Goal: Answer question/provide support: Share knowledge or assist other users

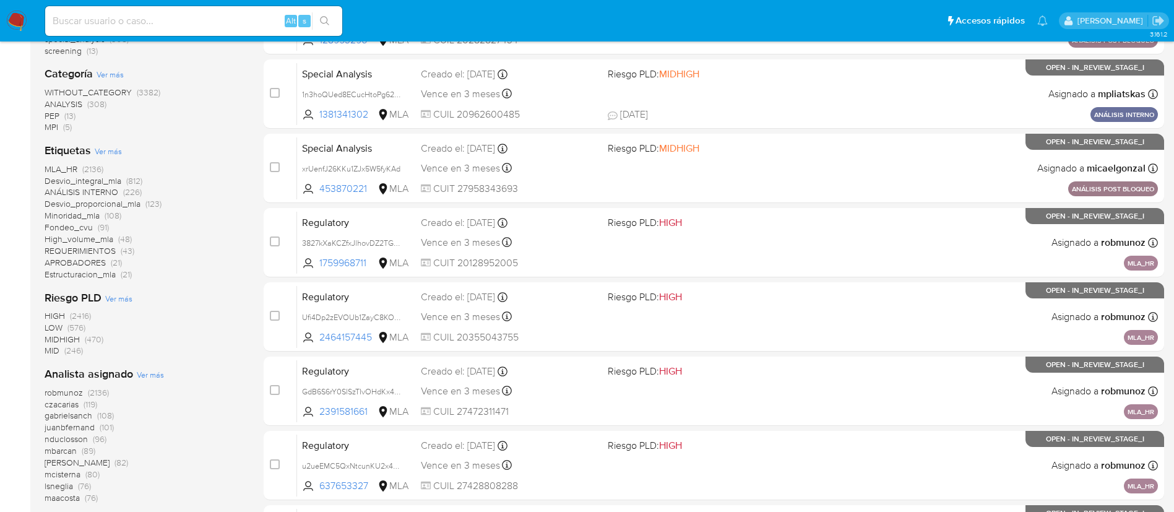
scroll to position [277, 0]
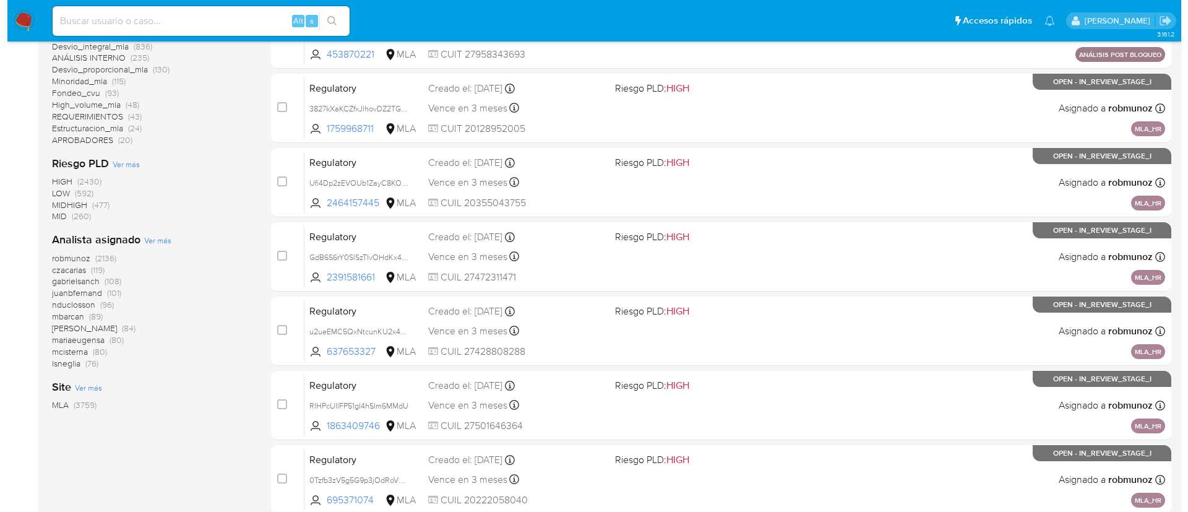
scroll to position [425, 0]
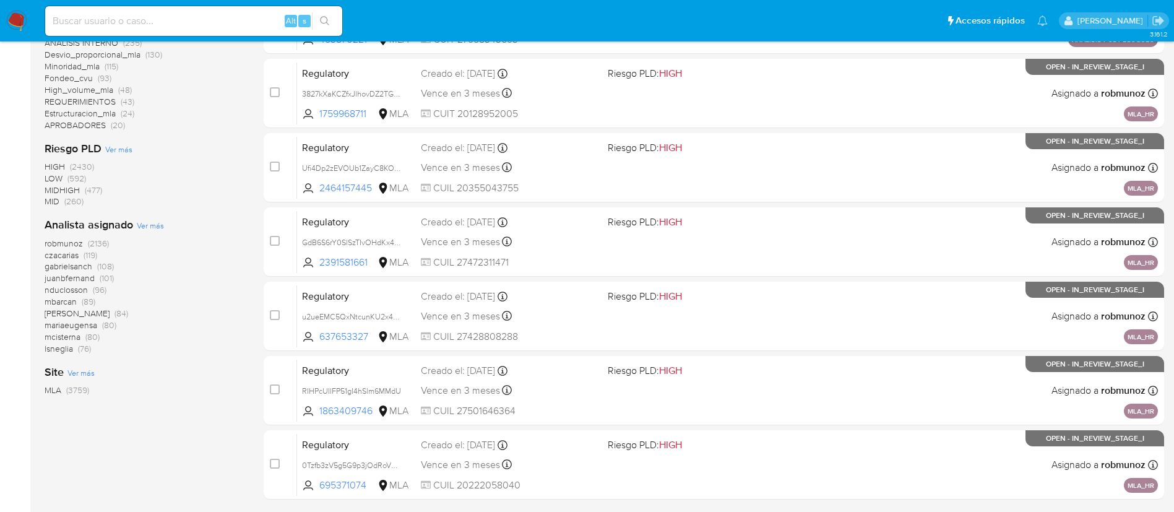
click at [147, 226] on span "Ver más" at bounding box center [150, 225] width 27 height 11
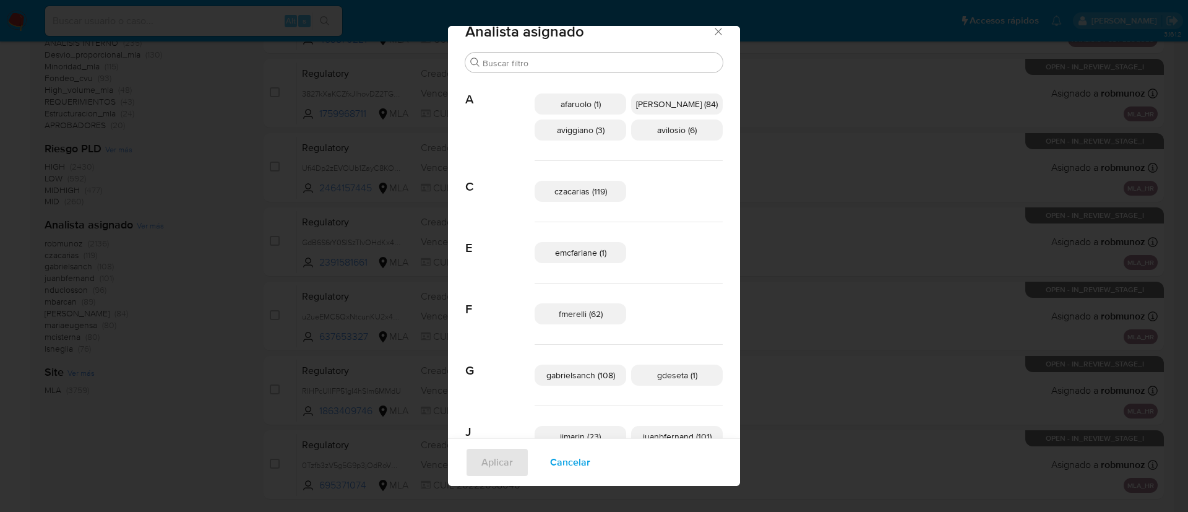
scroll to position [19, 0]
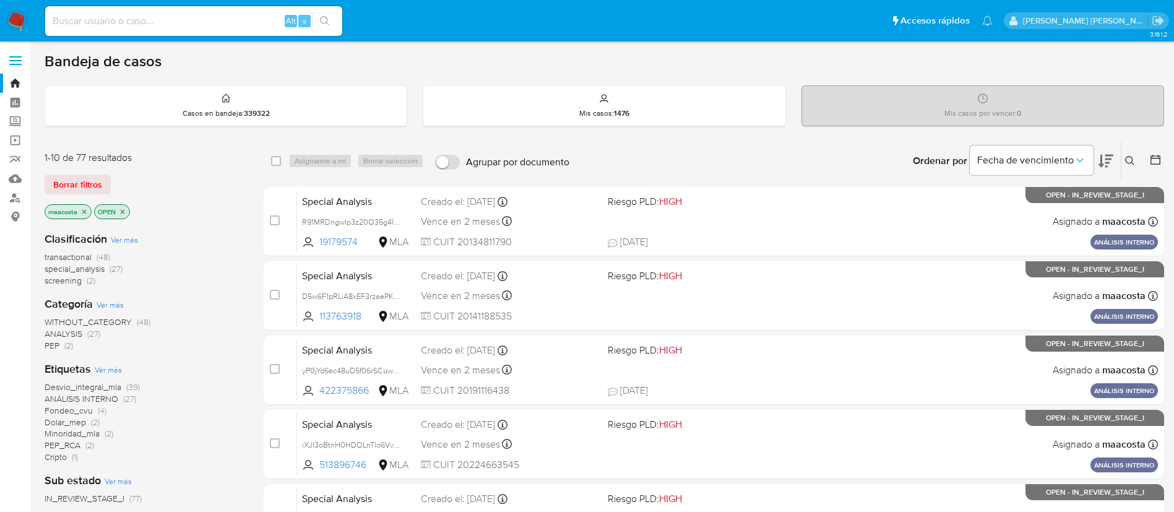
paste input "mdnHXdwbXrac5mH4savuHgdV"
click at [240, 24] on input "mdnHXdwbXrac5mH4savuHgdV" at bounding box center [193, 21] width 297 height 16
type input "mdnHXdwbXrac5mH4savuHgdV"
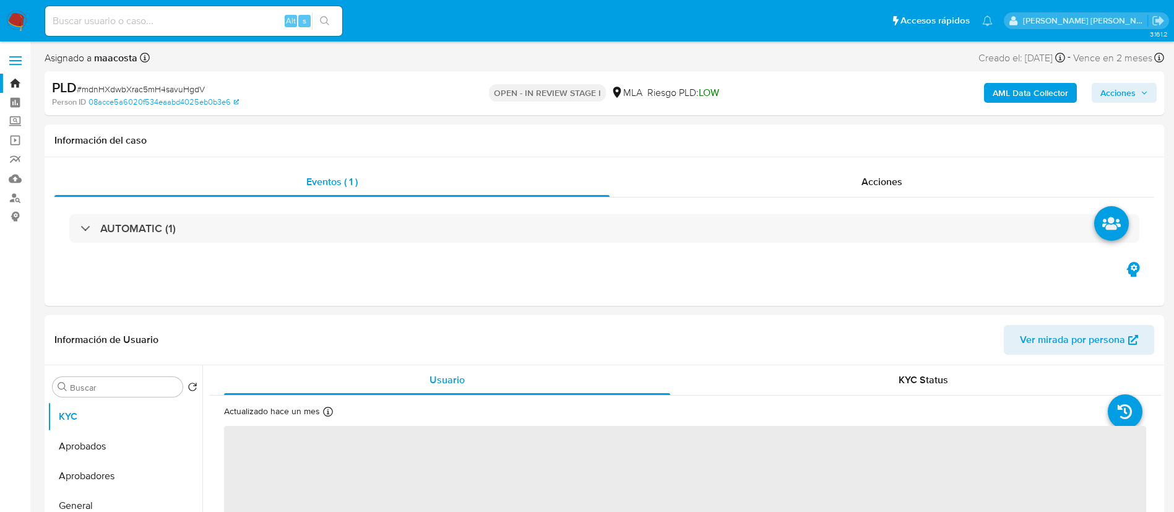
select select "10"
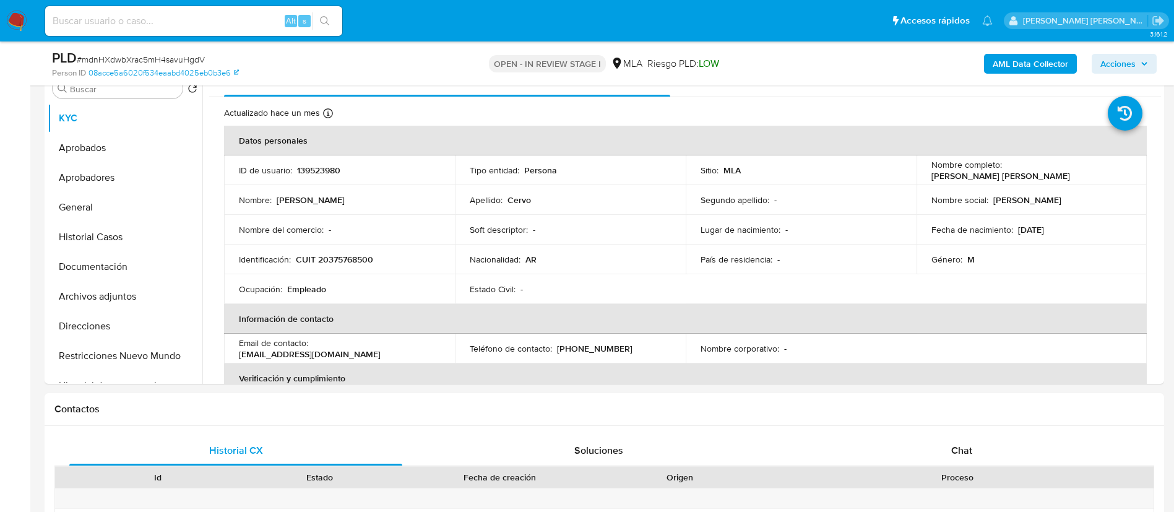
scroll to position [252, 0]
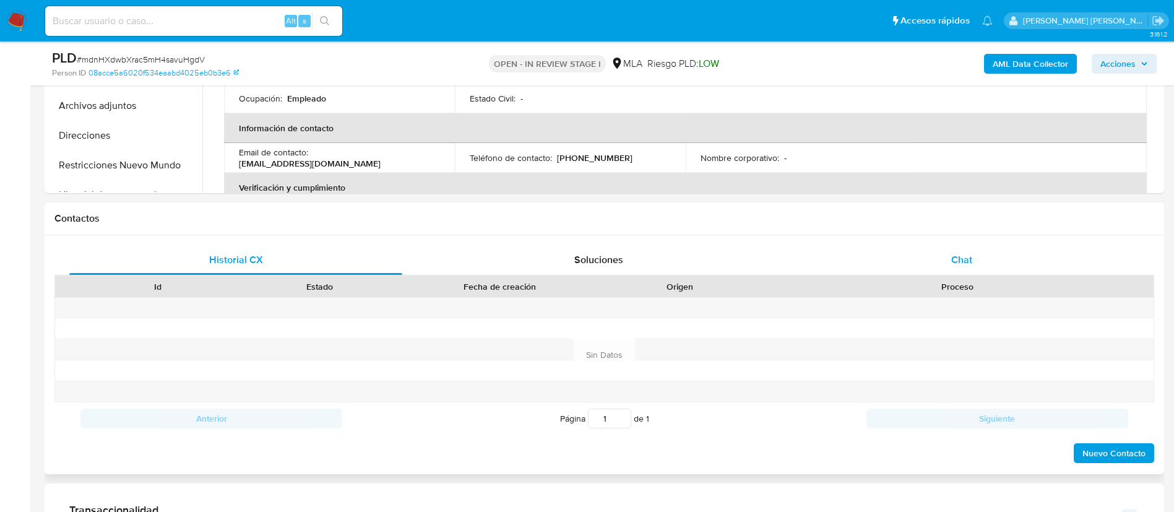
click at [958, 265] on span "Chat" at bounding box center [961, 259] width 21 height 14
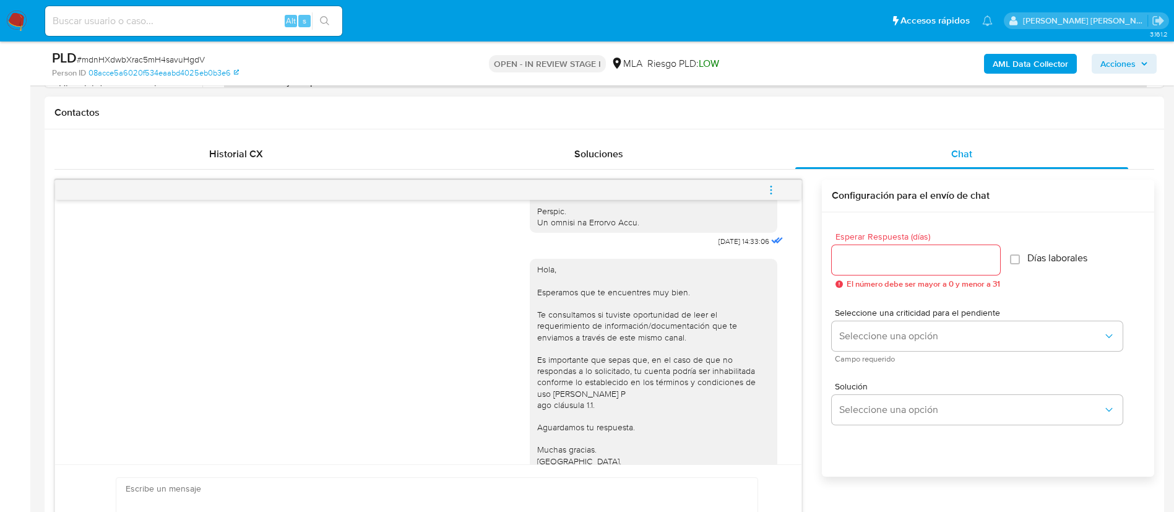
scroll to position [620, 0]
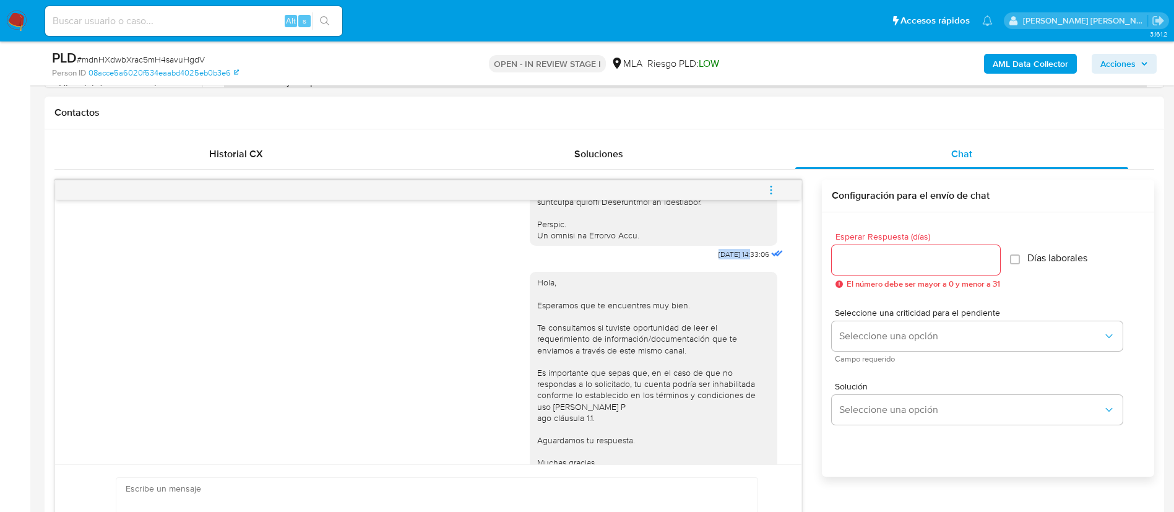
drag, startPoint x: 685, startPoint y: 271, endPoint x: 724, endPoint y: 276, distance: 39.3
copy div "17/09/2025"
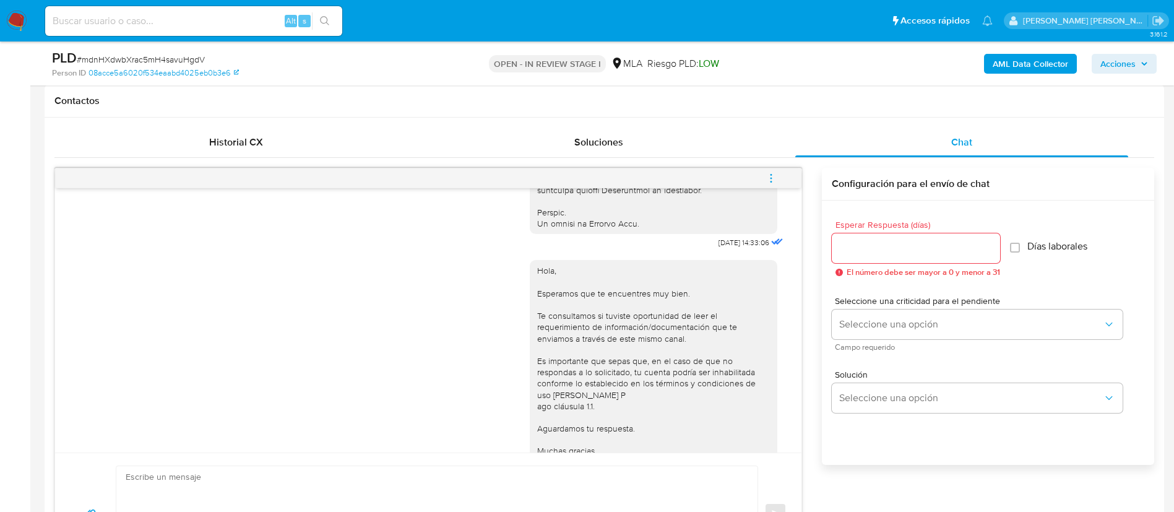
scroll to position [778, 0]
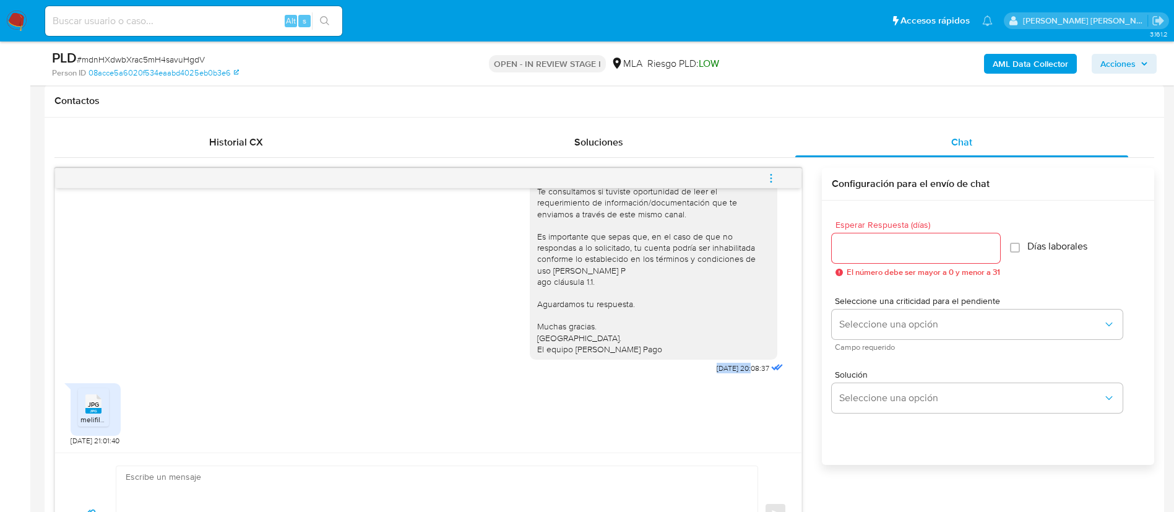
drag, startPoint x: 686, startPoint y: 363, endPoint x: 724, endPoint y: 369, distance: 38.9
click at [724, 369] on span "[DATE] 20:08:37" at bounding box center [742, 368] width 53 height 10
copy span "22/09/2025"
click at [86, 432] on div "JPG JPG melifile9203968338216126334.jpg" at bounding box center [96, 409] width 50 height 53
click at [92, 410] on rect at bounding box center [93, 411] width 16 height 6
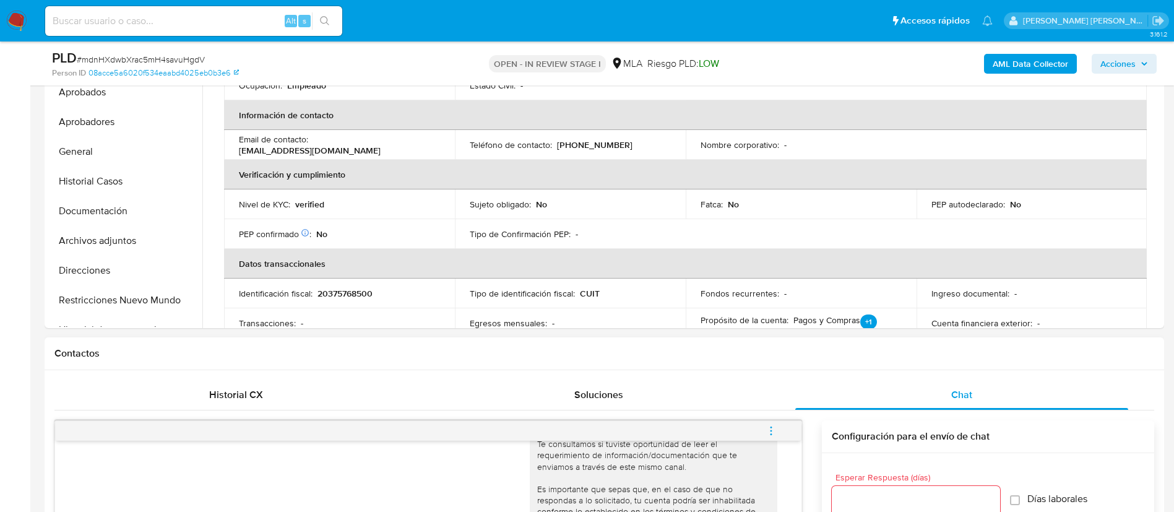
scroll to position [0, 0]
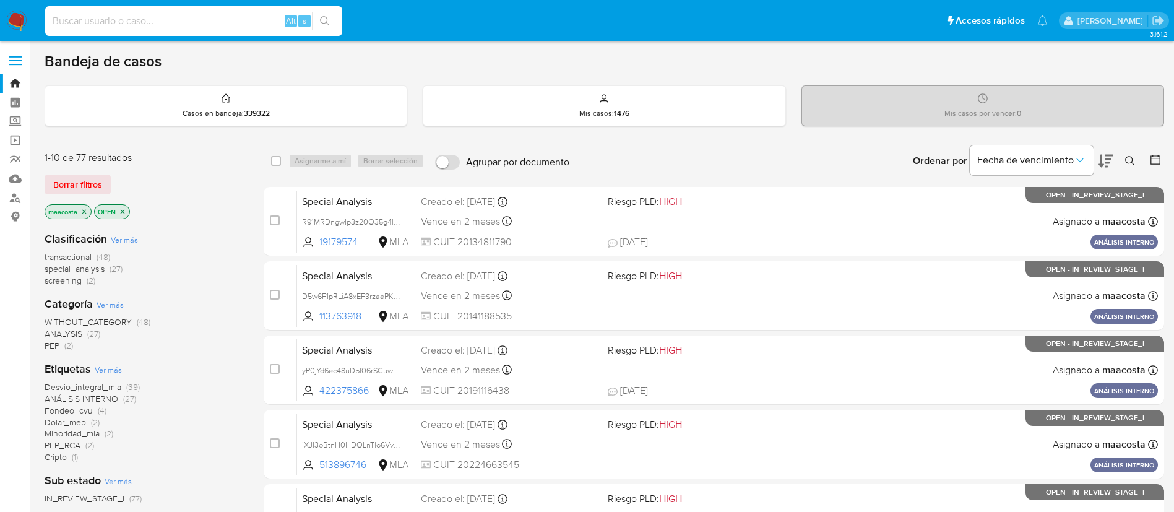
click at [240, 24] on input at bounding box center [193, 21] width 297 height 16
paste input "vMpIa8EPbuVSQcmnjcGajuur"
type input "vMpIa8EPbuVSQcmnjcGajuur"
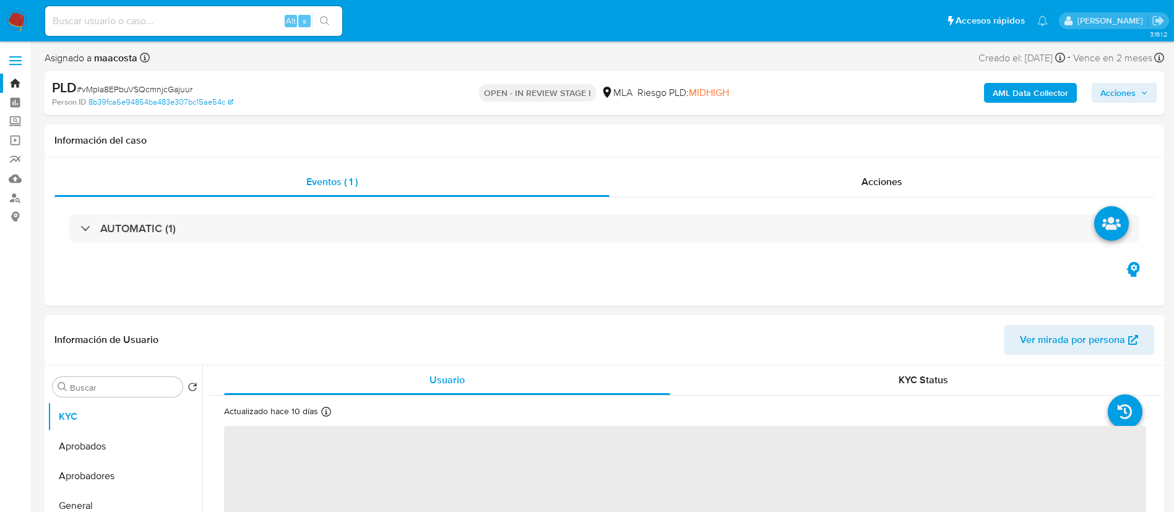
select select "10"
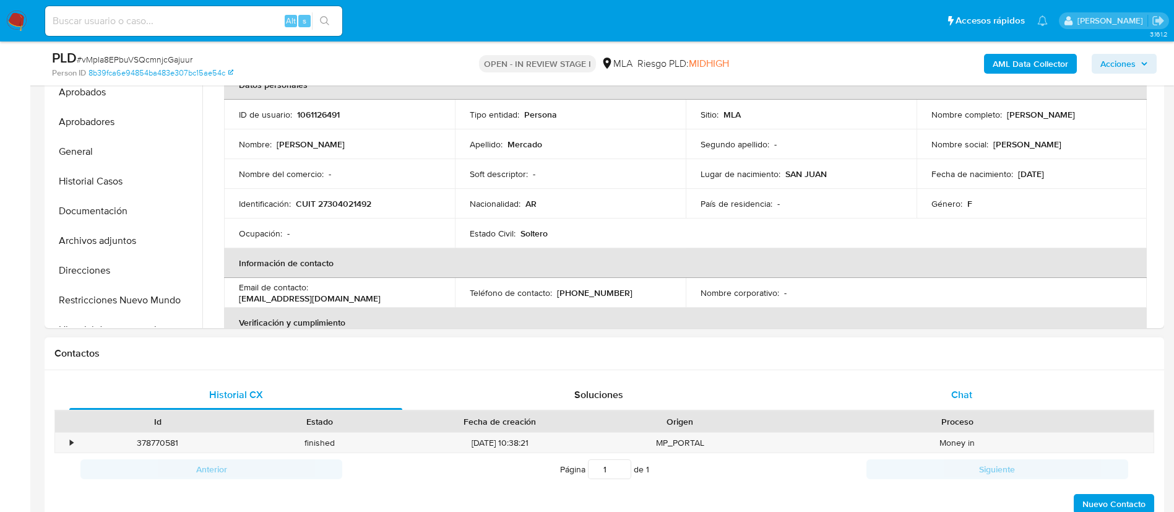
click at [919, 385] on div "Chat" at bounding box center [961, 395] width 333 height 30
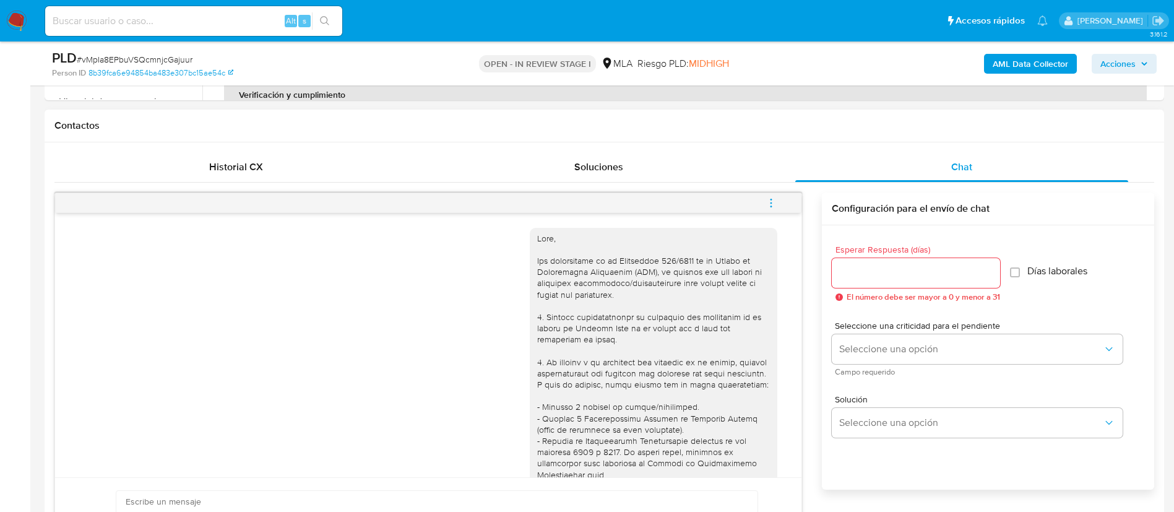
scroll to position [486, 0]
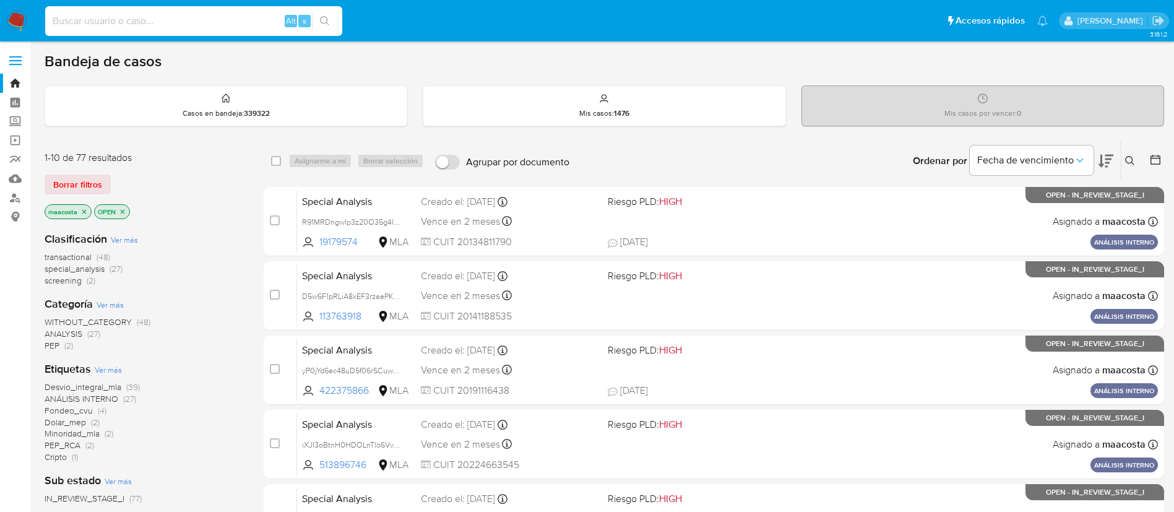
click at [240, 24] on input at bounding box center [193, 21] width 297 height 16
paste input "Z0Z6tgjZuZF269umj6AlM0hC"
type input "Z0Z6tgjZuZF269umj6AlM0hC"
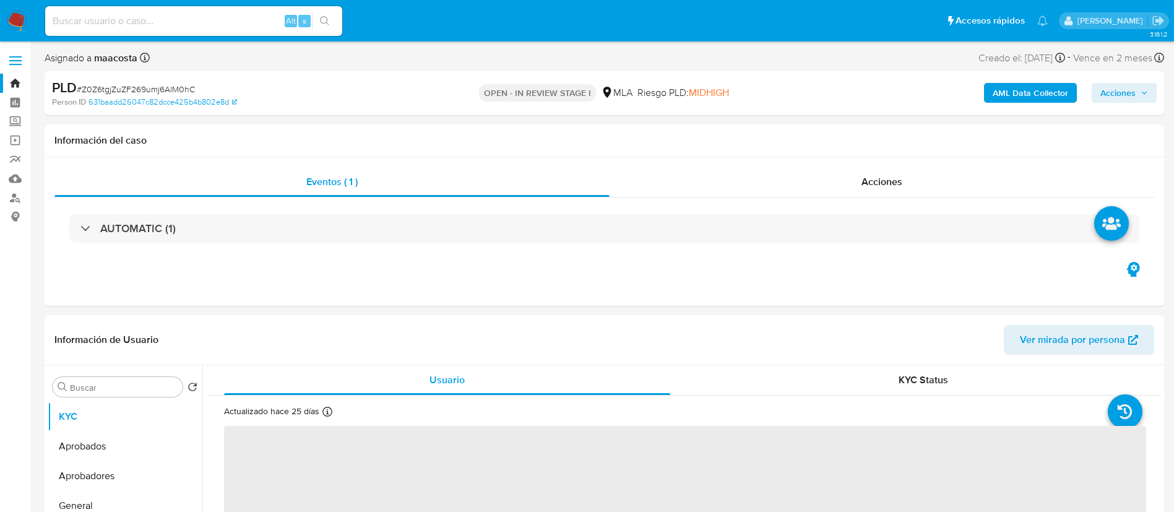
select select "10"
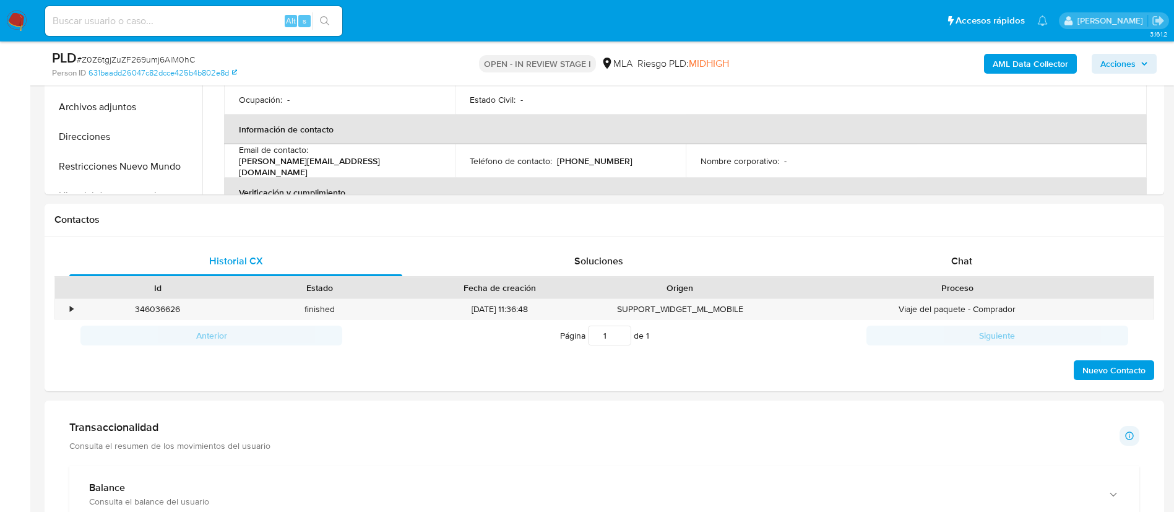
scroll to position [494, 0]
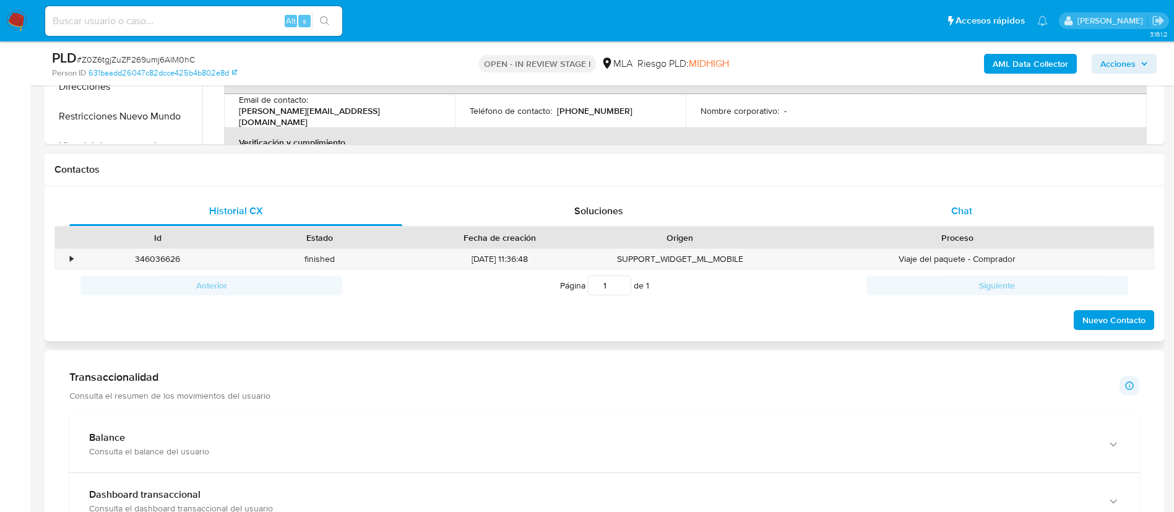
click at [944, 210] on div "Chat" at bounding box center [961, 211] width 333 height 30
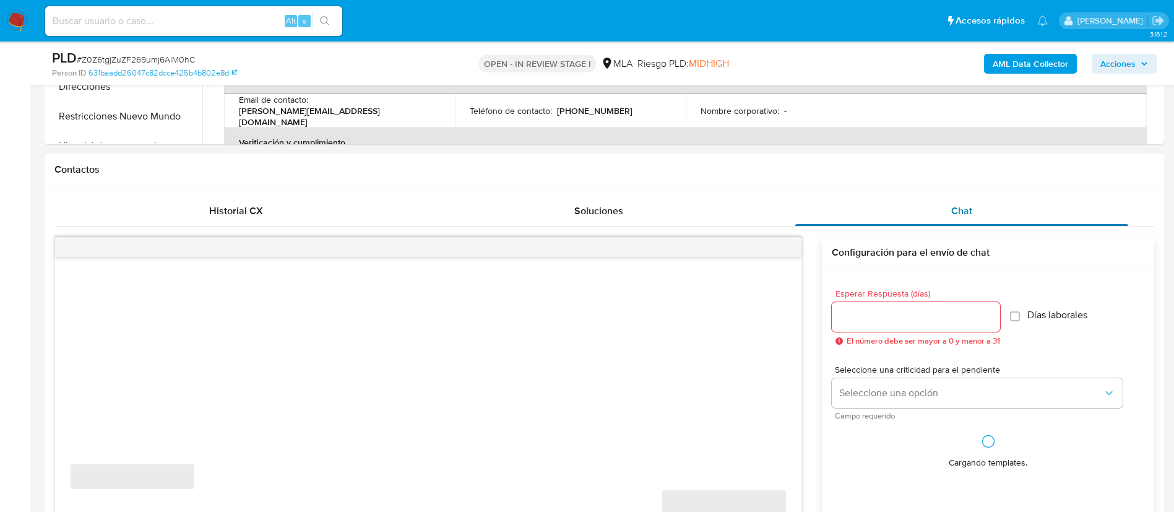
click at [944, 212] on div "Chat" at bounding box center [961, 211] width 333 height 30
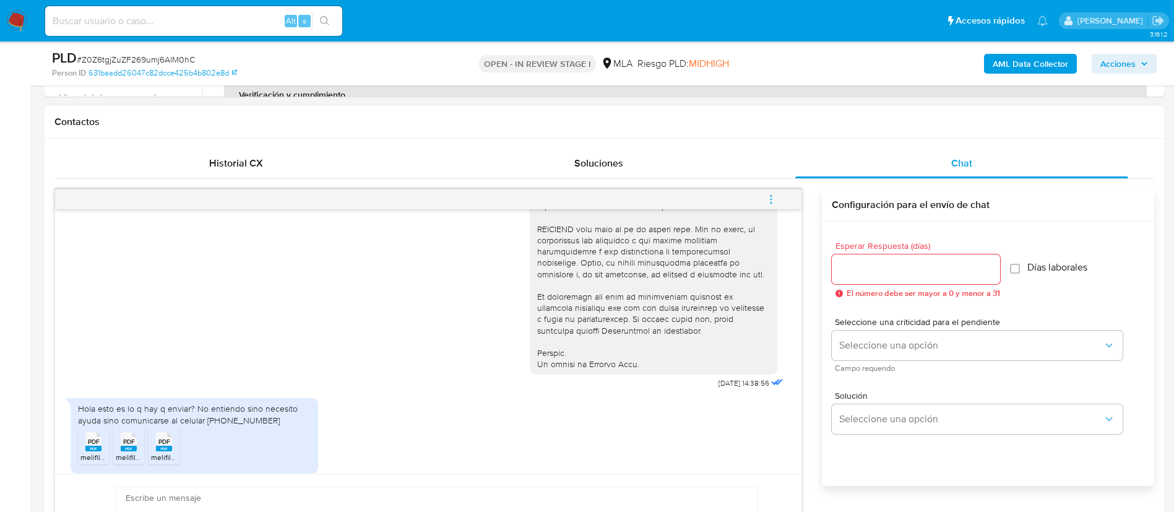
scroll to position [539, 0]
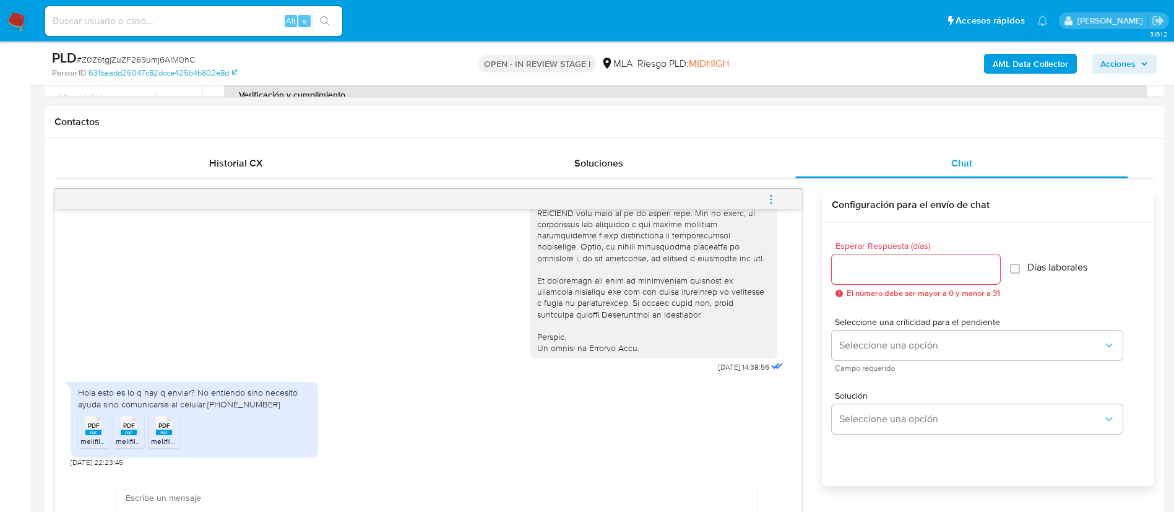
click at [211, 399] on div "Hola esto es lo q hay q enviar? No entiendo sino necesito ayuda sino comunicars…" at bounding box center [194, 398] width 233 height 22
copy div "Hola esto es lo q hay q enviar? No entiendo sino necesito ayuda sino comunicars…"
click at [276, 322] on div "17/09/2025 14:38:56" at bounding box center [428, 37] width 715 height 677
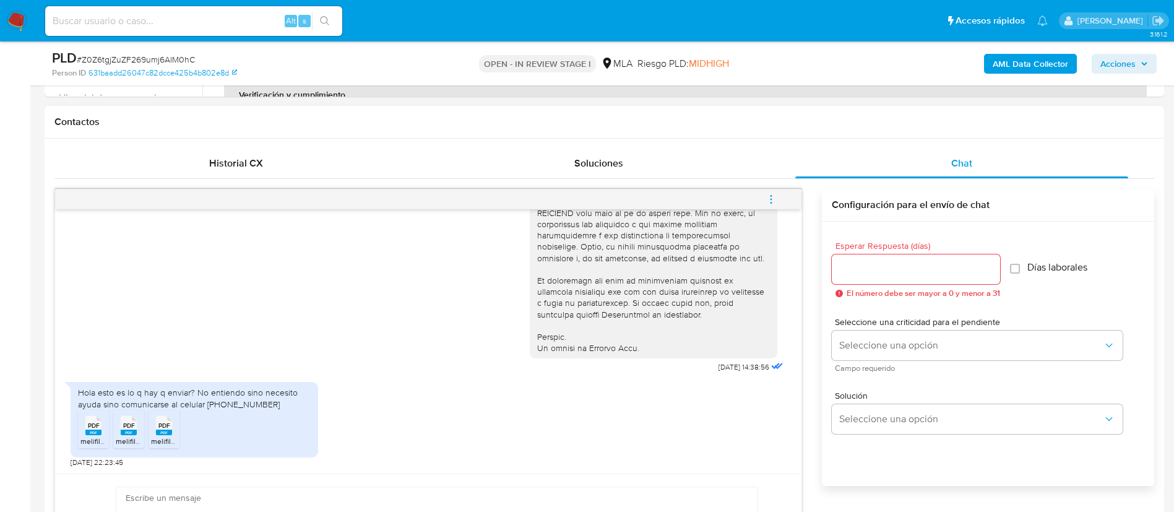
click at [87, 426] on icon at bounding box center [93, 425] width 16 height 19
click at [127, 436] on icon "PDF" at bounding box center [129, 426] width 16 height 22
click at [163, 431] on rect at bounding box center [164, 432] width 16 height 6
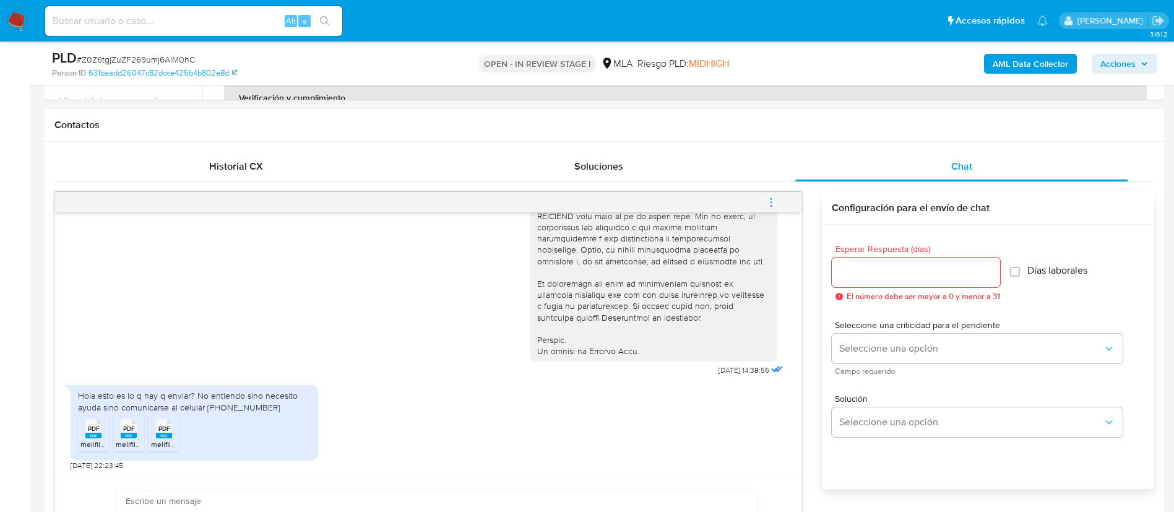
scroll to position [540, 0]
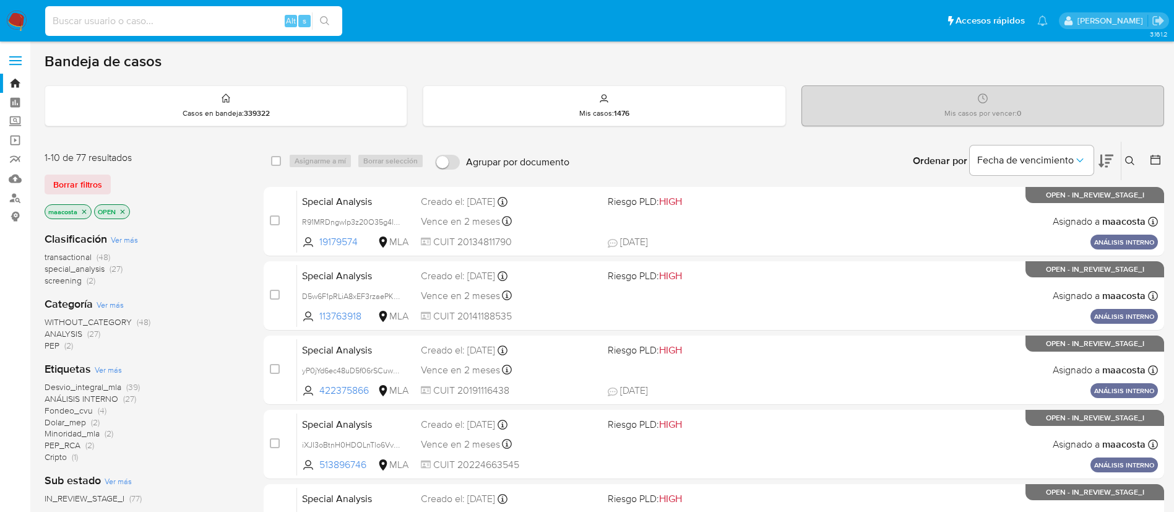
click at [240, 24] on input at bounding box center [193, 21] width 297 height 16
paste input "2AUL9mZJf8q80KfllOPtTcTV"
type input "2AUL9mZJf8q80KfllOPtTcTV"
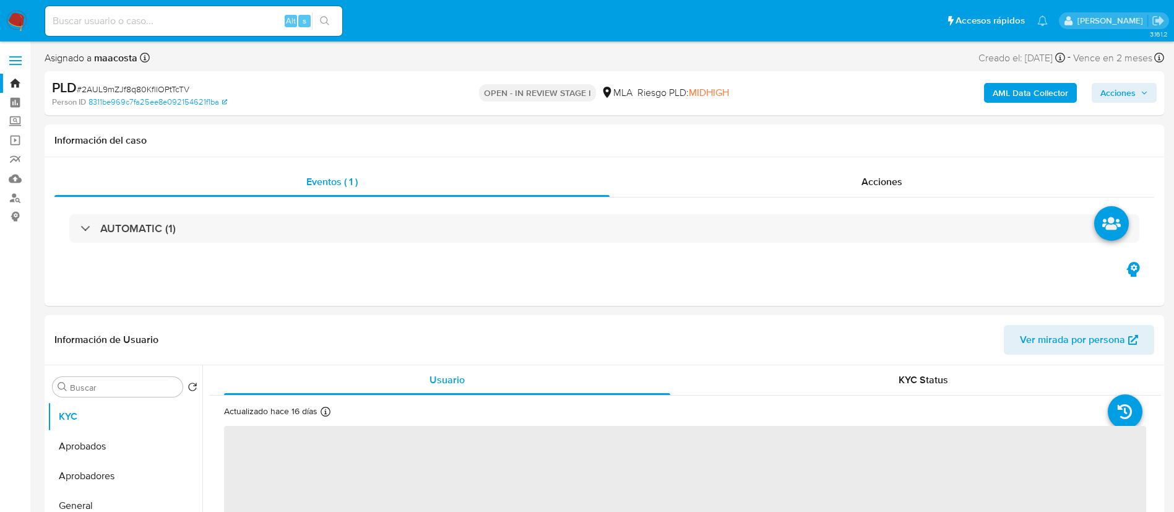
select select "10"
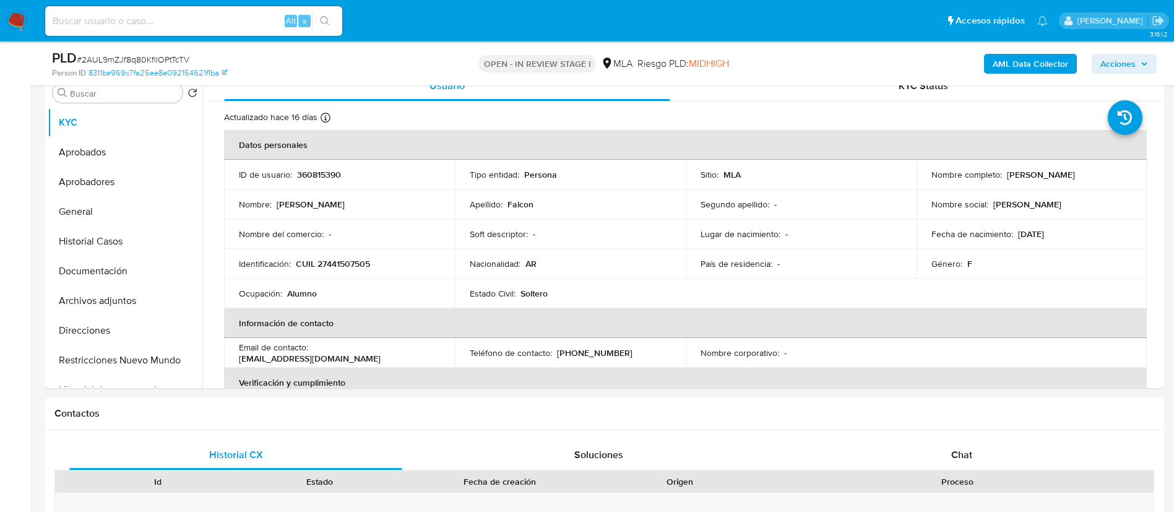
scroll to position [258, 0]
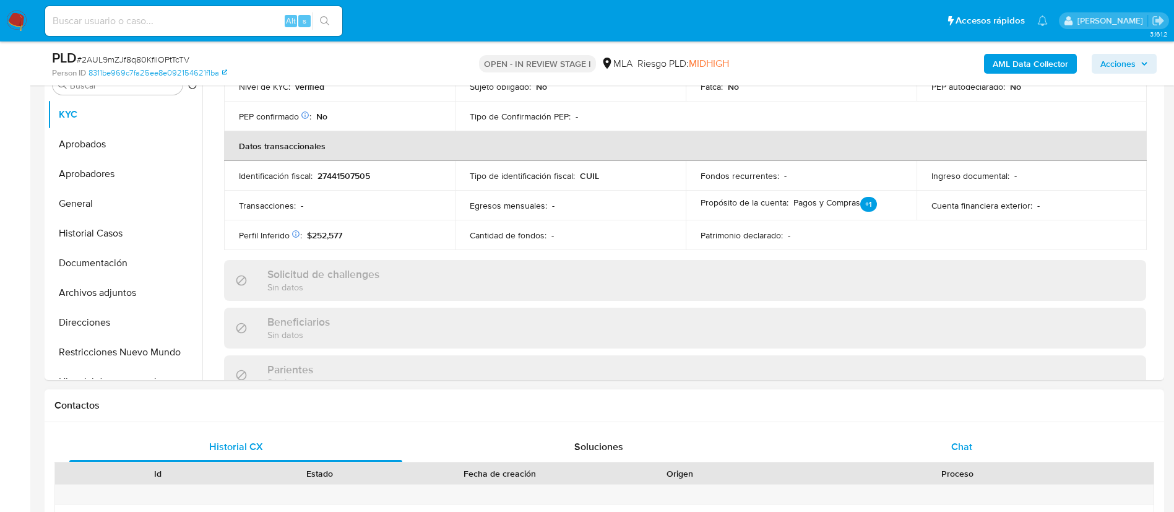
click at [974, 435] on div "Chat" at bounding box center [961, 447] width 333 height 30
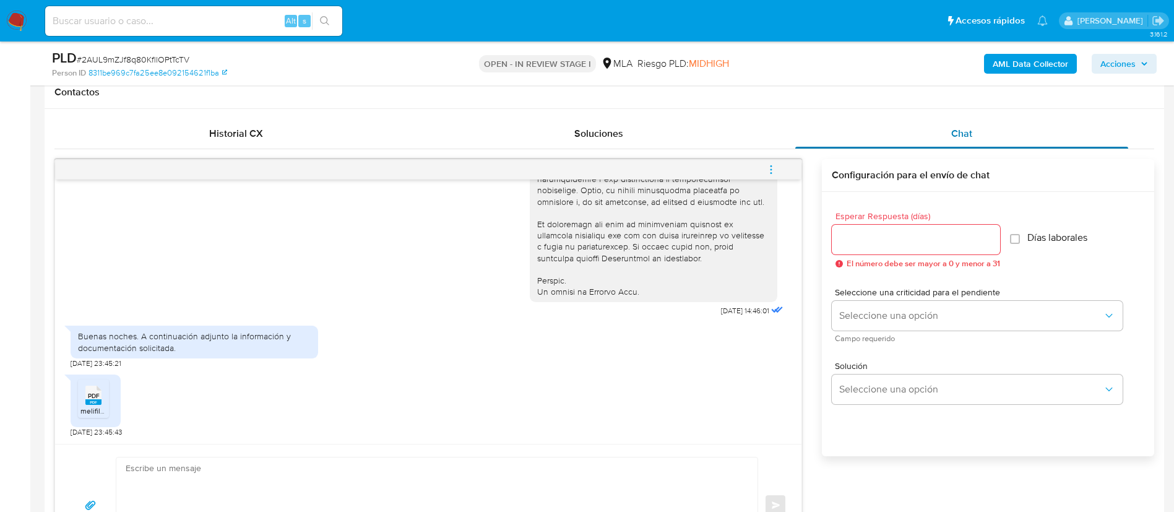
scroll to position [575, 0]
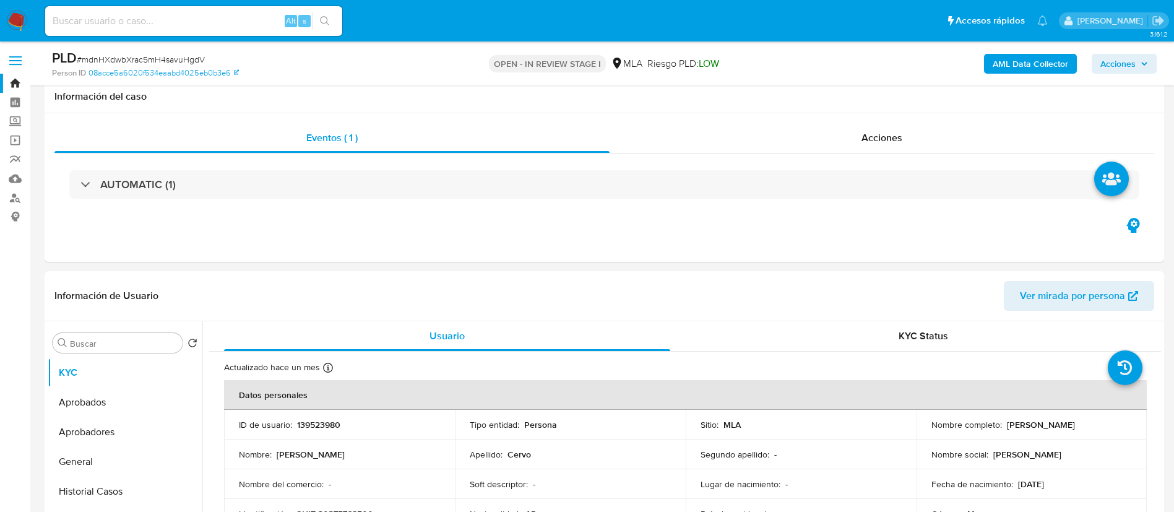
select select "10"
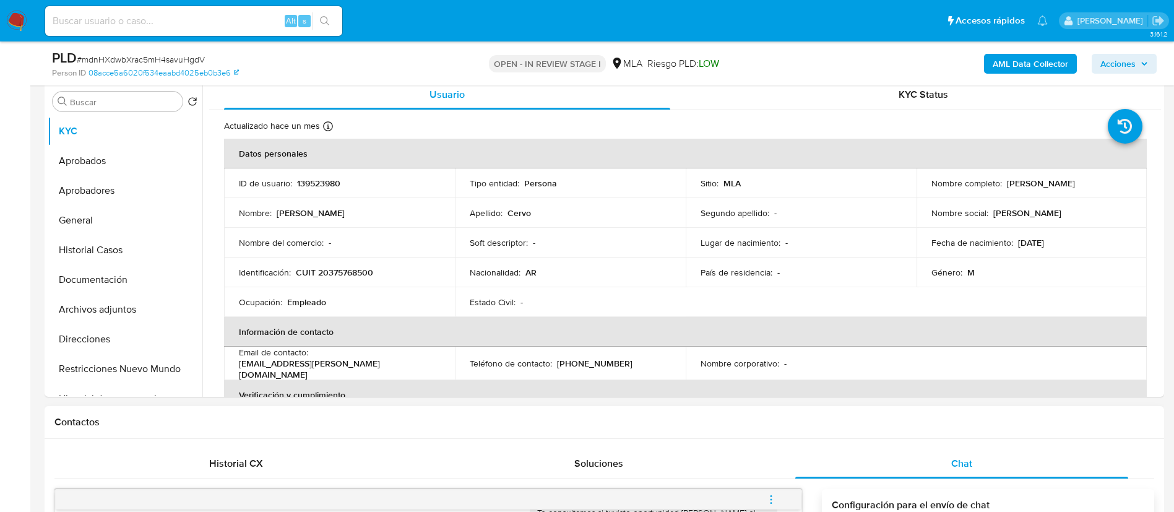
scroll to position [241, 0]
click at [312, 452] on div "Historial CX" at bounding box center [235, 464] width 333 height 30
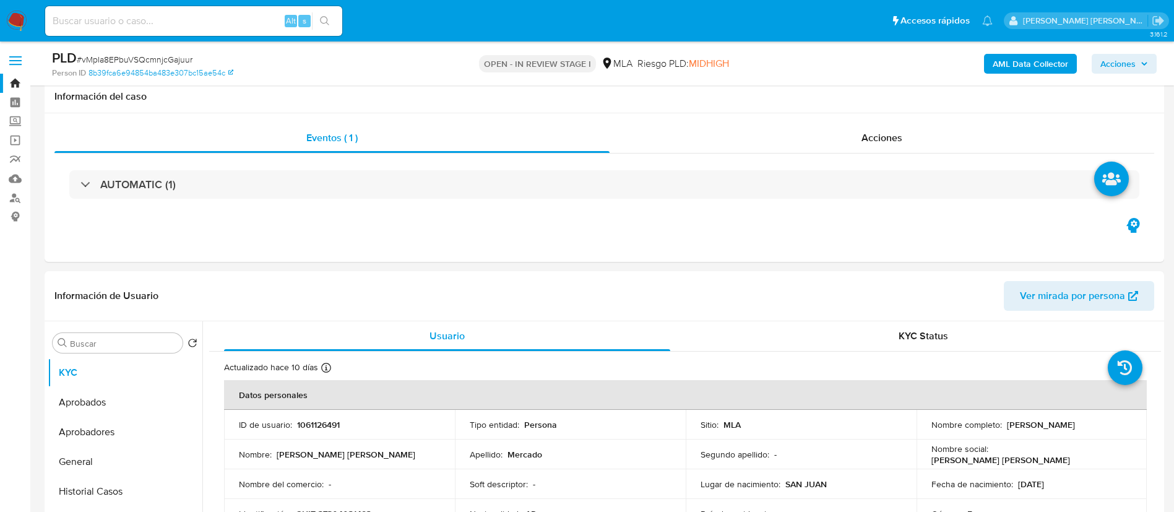
select select "10"
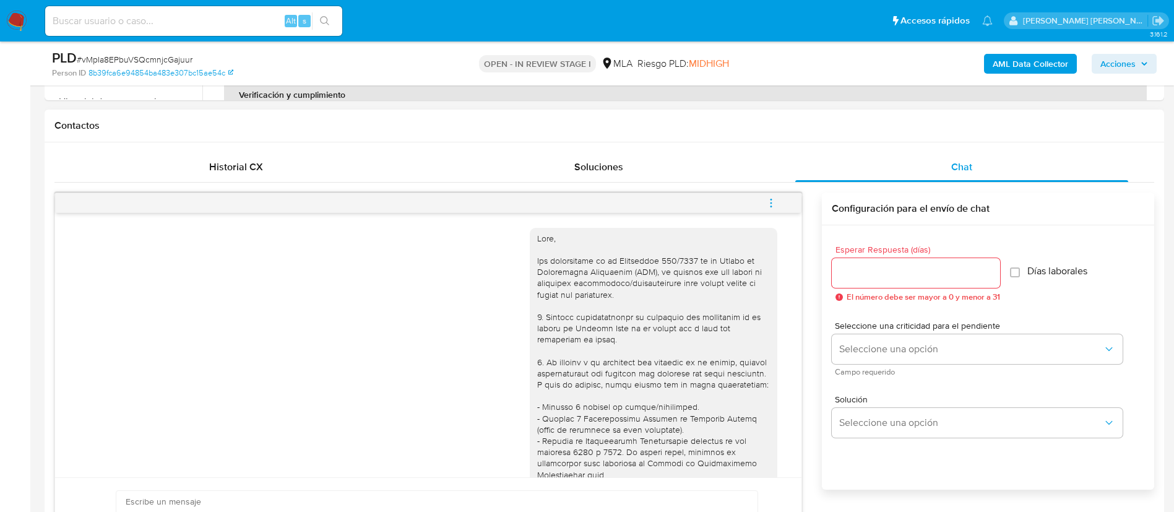
scroll to position [486, 0]
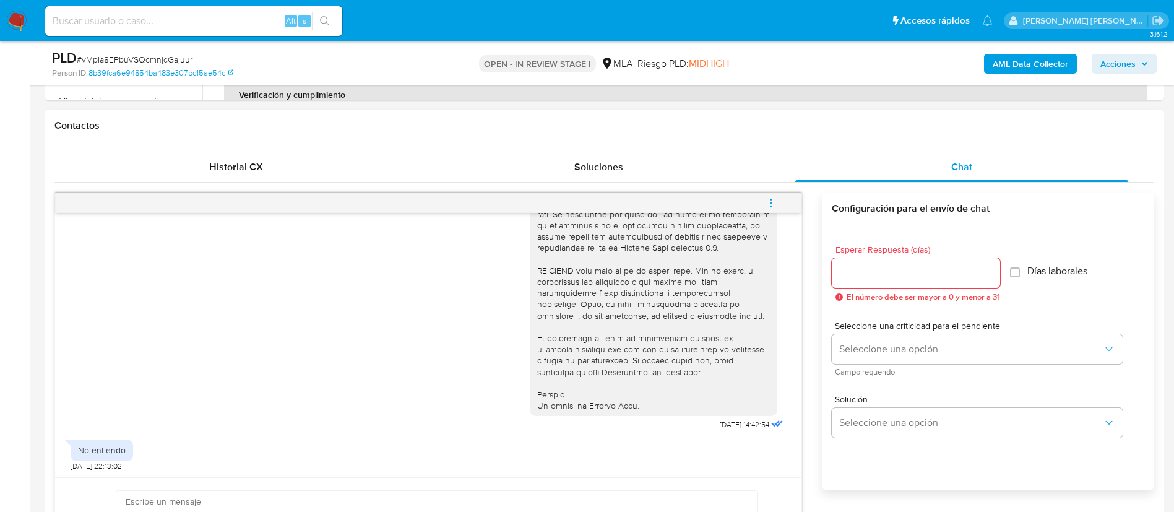
click at [112, 448] on div "No entiendo" at bounding box center [102, 449] width 48 height 11
copy div "No entiendo"
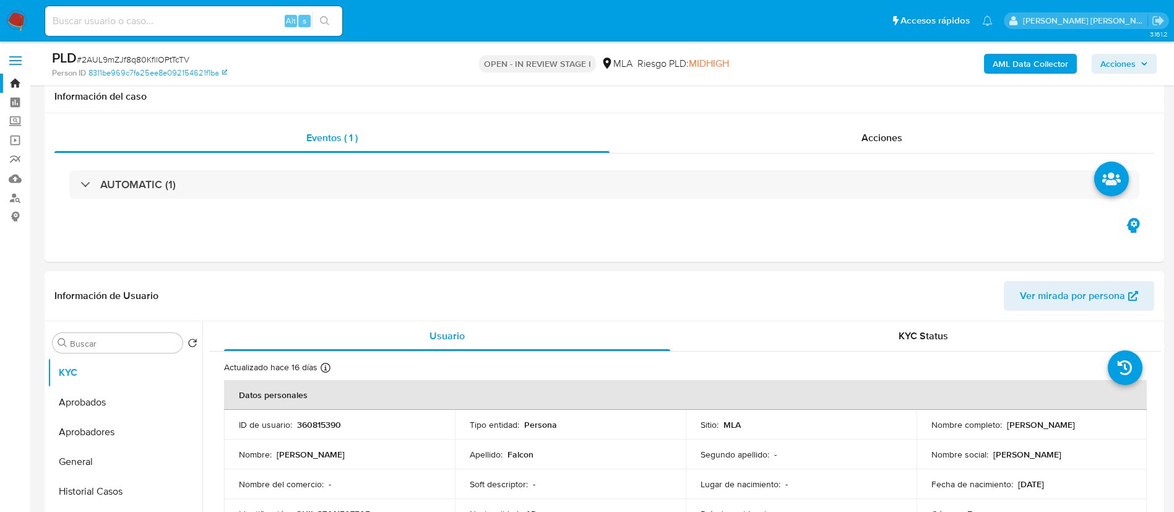
select select "10"
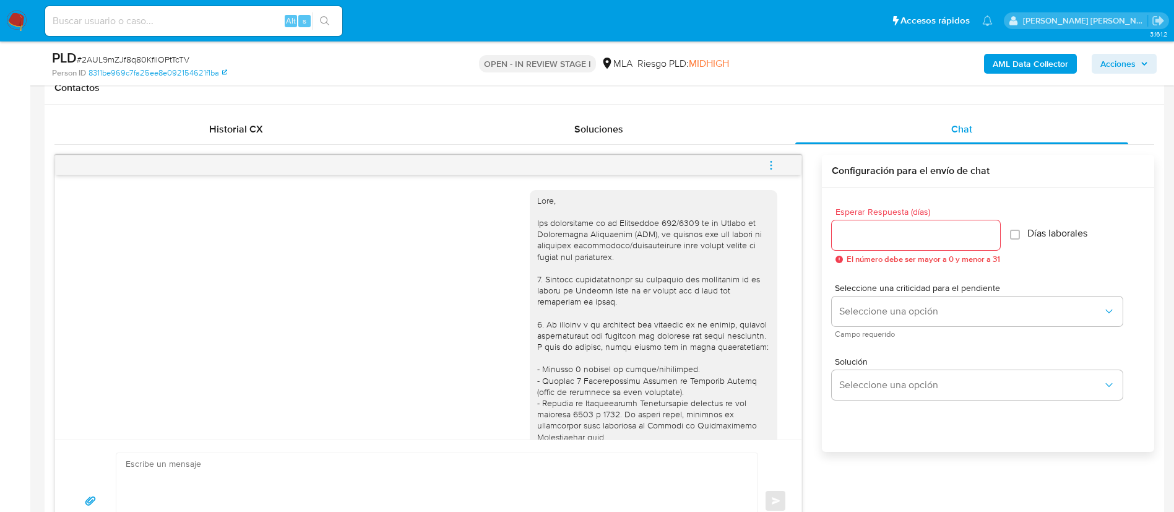
scroll to position [565, 0]
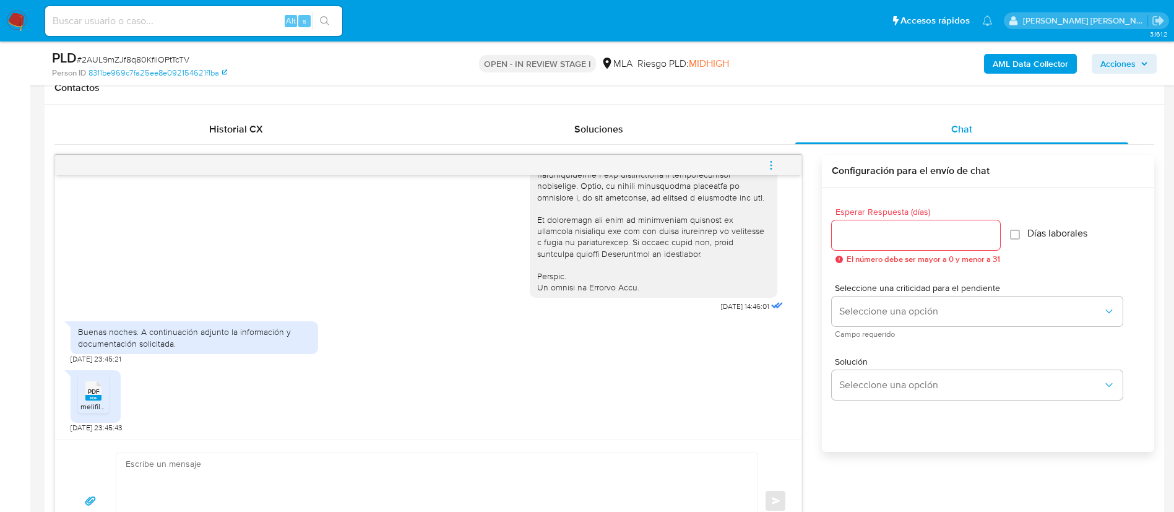
click at [171, 338] on div "Buenas noches. A continuación adjunto la información y documentación solicitada." at bounding box center [194, 337] width 233 height 22
copy div "Buenas noches. A continuación adjunto la información y documentación solicitada."
click at [171, 338] on div "Buenas noches. A continuación adjunto la información y documentación solicitada." at bounding box center [194, 337] width 233 height 22
click at [94, 406] on span "melifile5174300810401453990.pdf" at bounding box center [136, 406] width 113 height 11
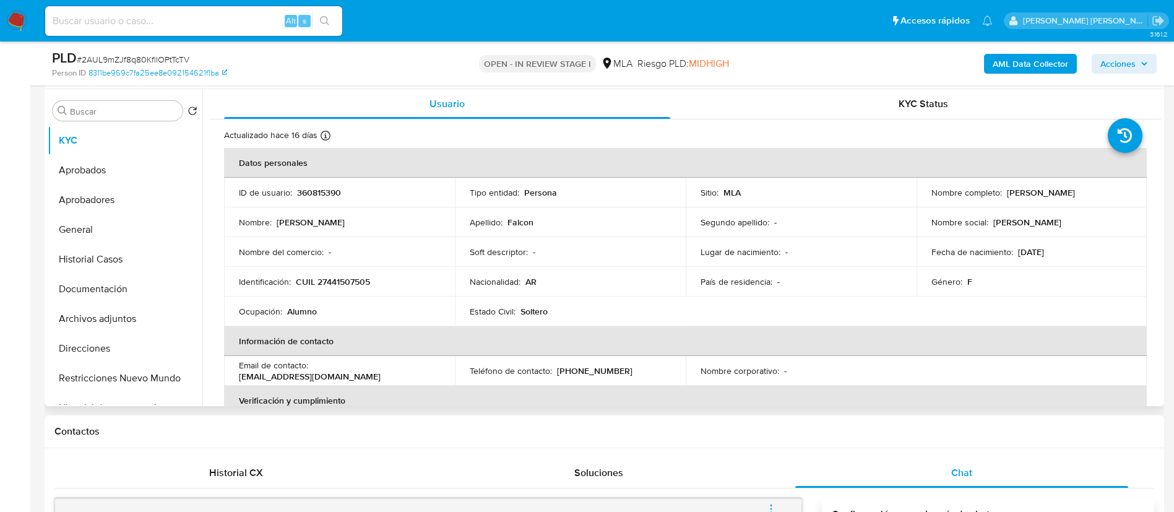
scroll to position [1, 0]
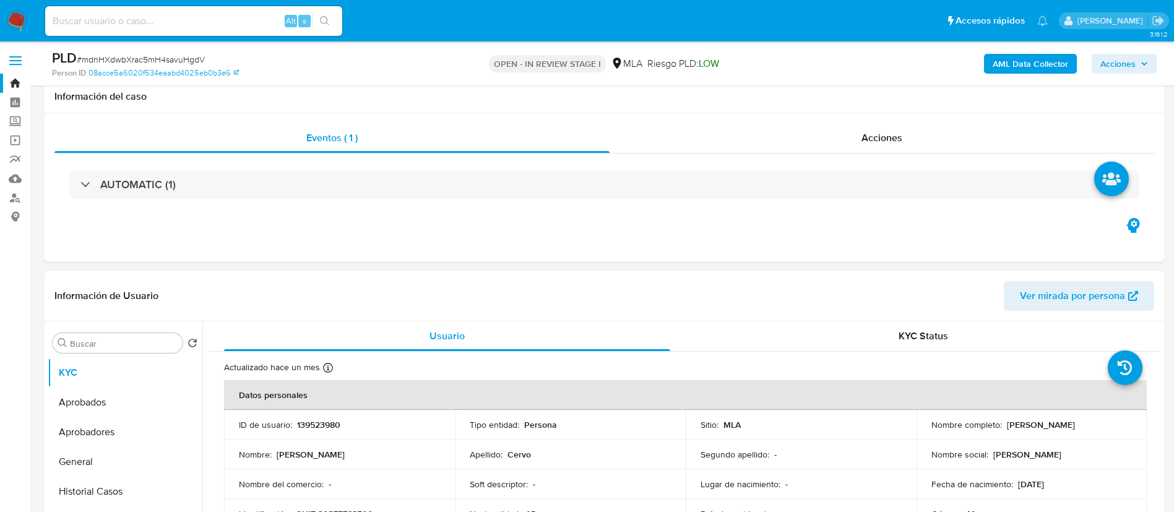
select select "10"
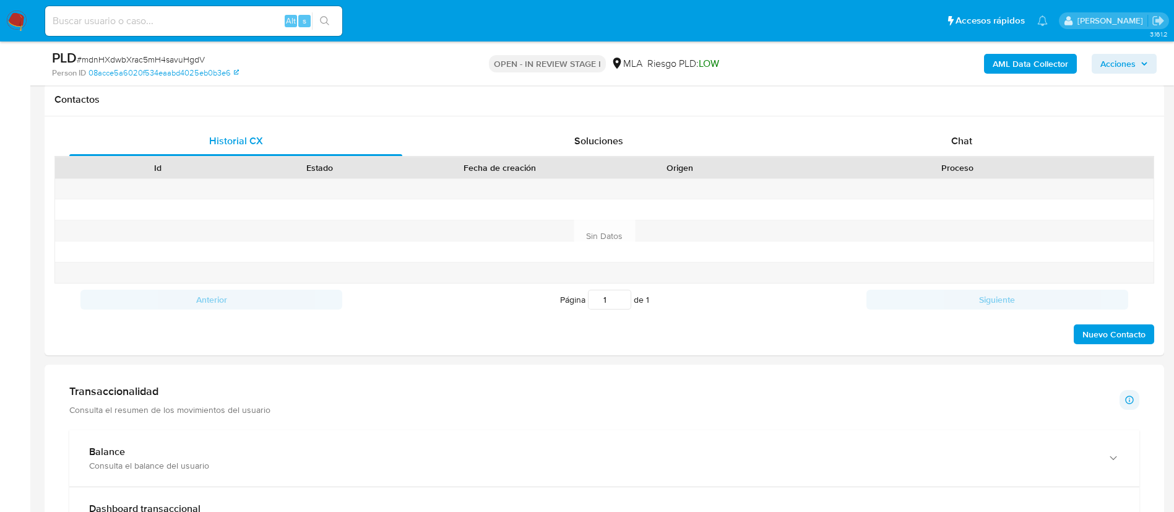
scroll to position [564, 0]
click at [969, 130] on div "Chat" at bounding box center [961, 141] width 333 height 30
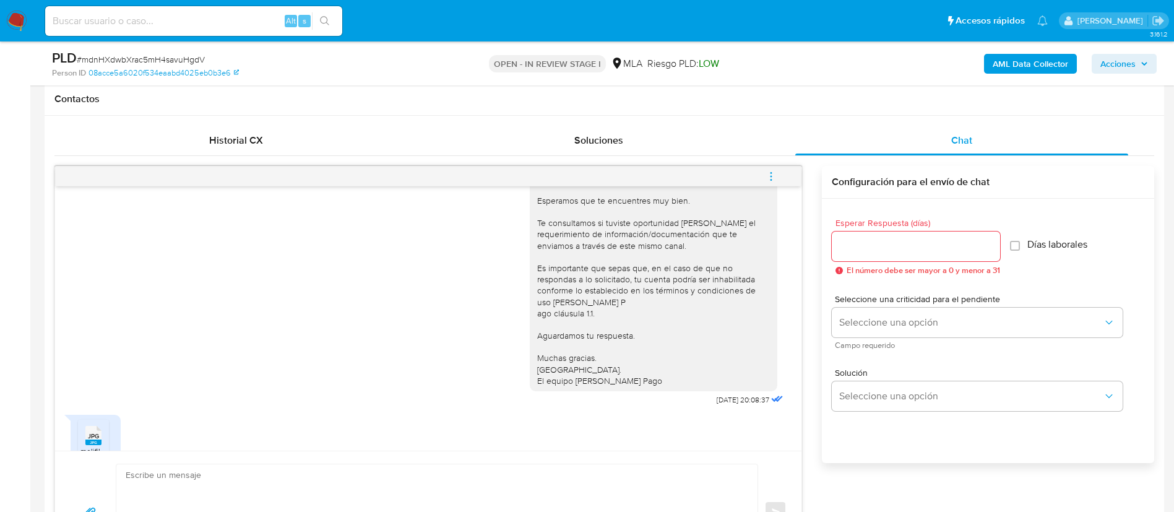
scroll to position [707, 0]
